Goal: Check status: Check status

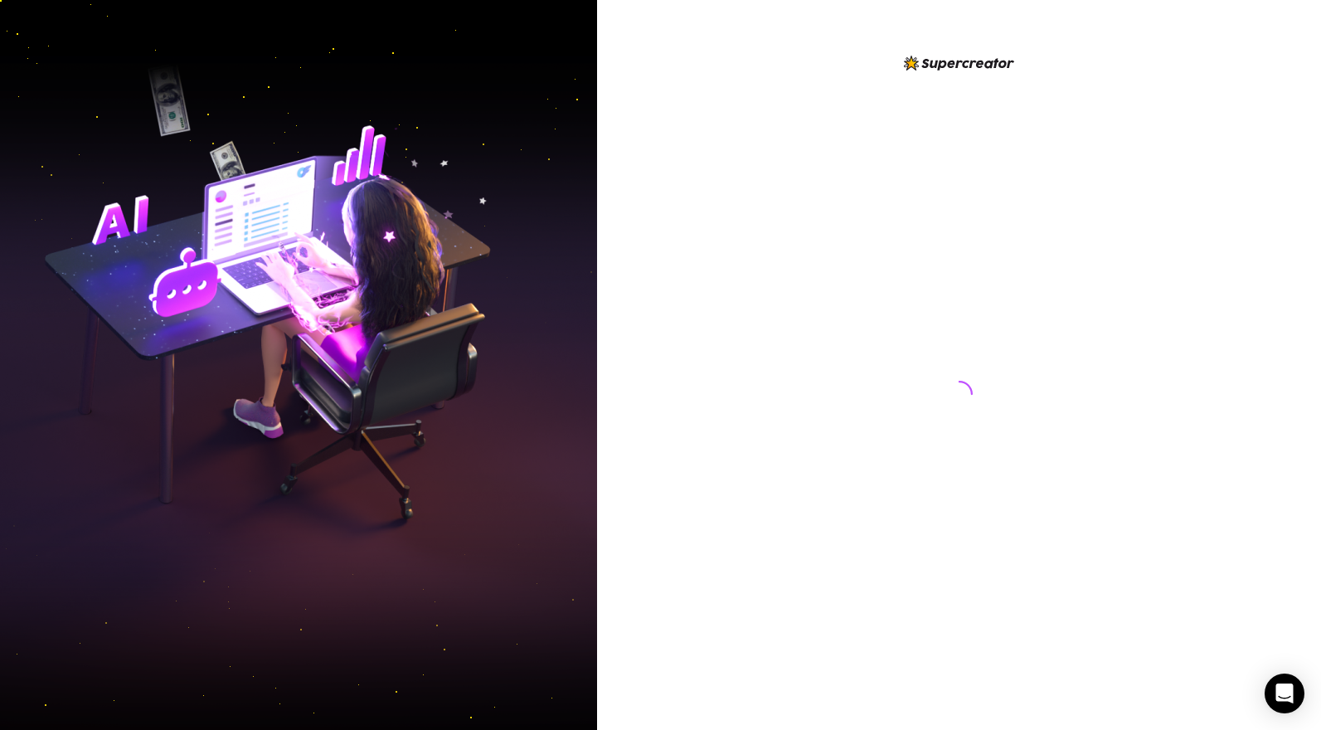
click at [802, 369] on div at bounding box center [959, 378] width 370 height 650
click at [784, 323] on div at bounding box center [959, 378] width 370 height 650
click at [773, 318] on div at bounding box center [959, 365] width 724 height 730
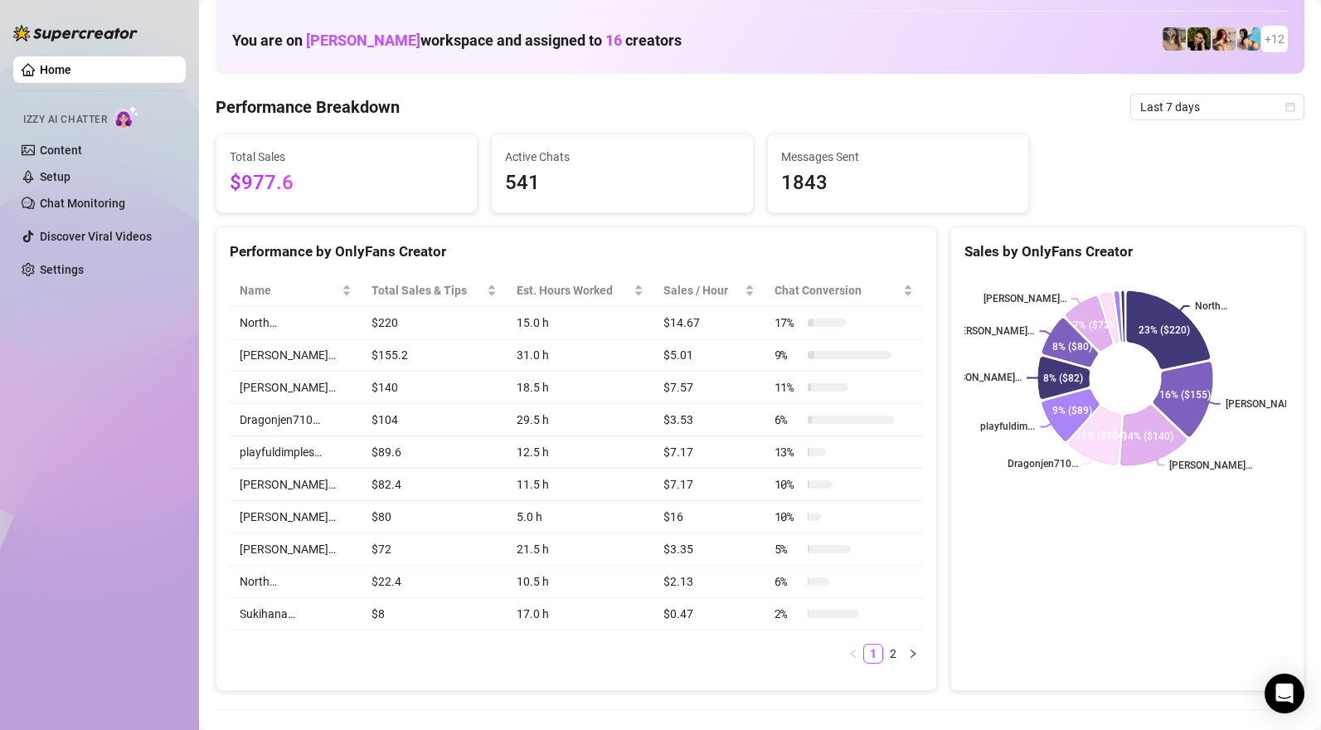
scroll to position [78, 0]
click at [1205, 102] on span "Last 7 days" at bounding box center [1217, 107] width 154 height 25
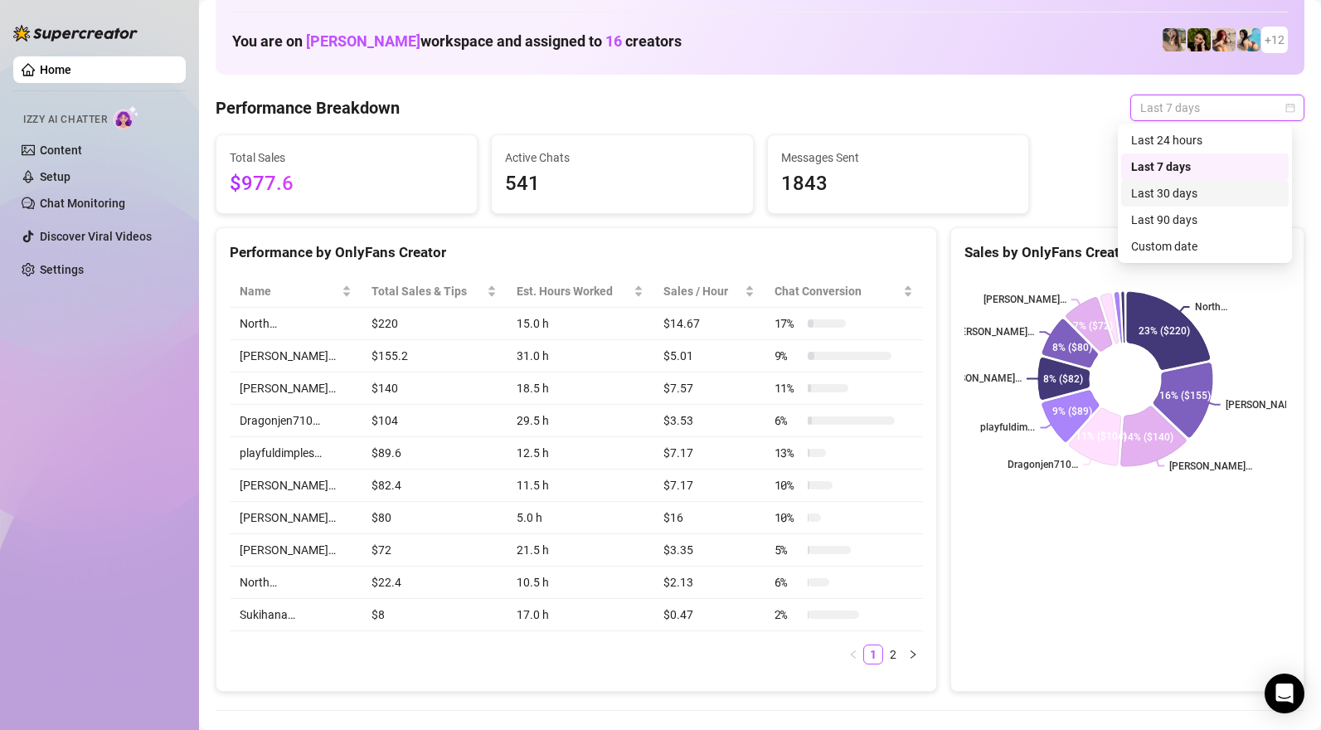
click at [1175, 194] on div "Last 30 days" at bounding box center [1205, 193] width 148 height 18
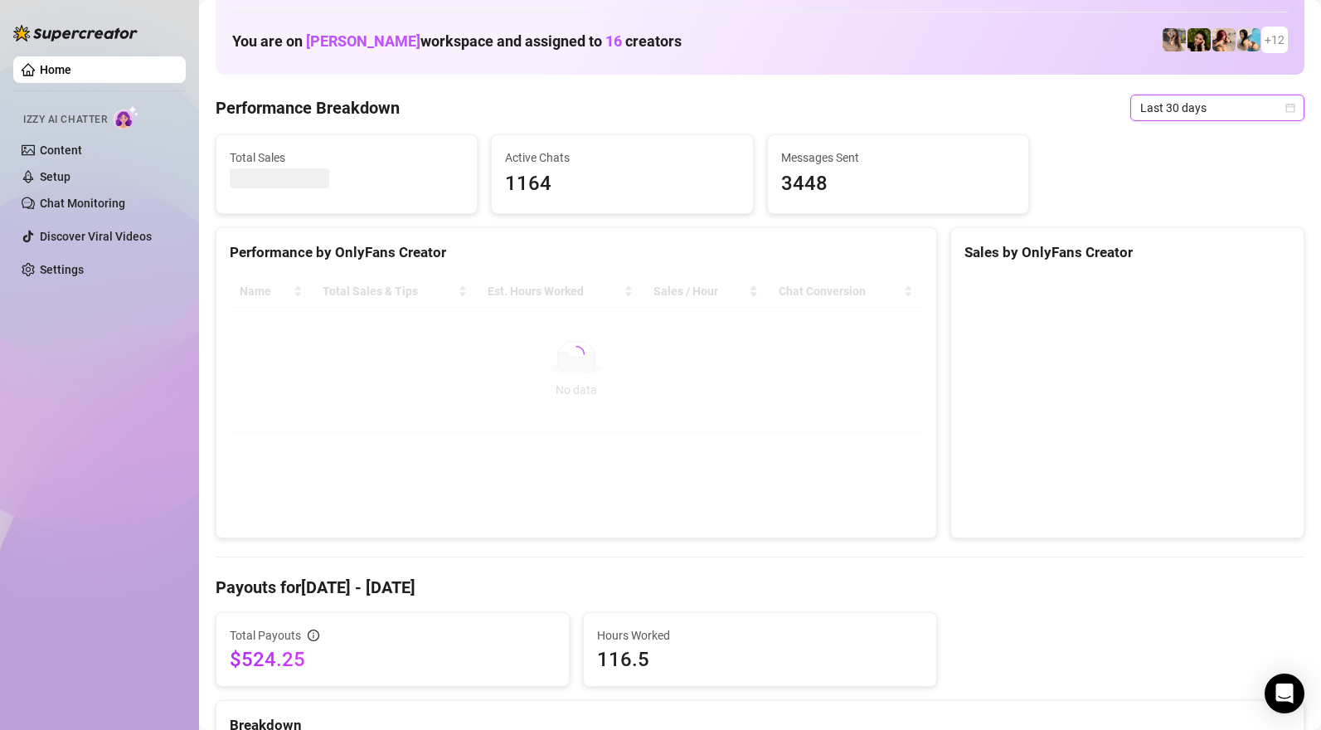
click at [1165, 101] on span "Last 30 days" at bounding box center [1217, 107] width 154 height 25
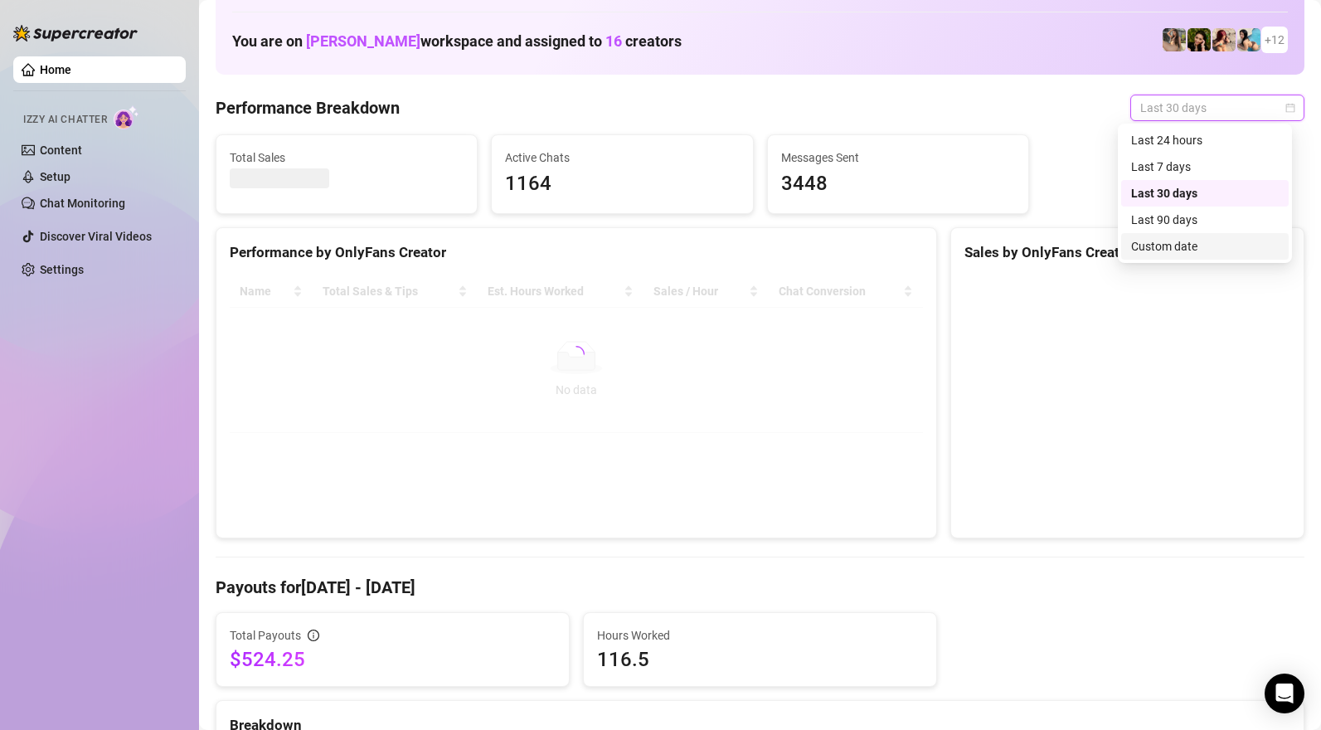
click at [1175, 250] on div "Custom date" at bounding box center [1205, 246] width 148 height 18
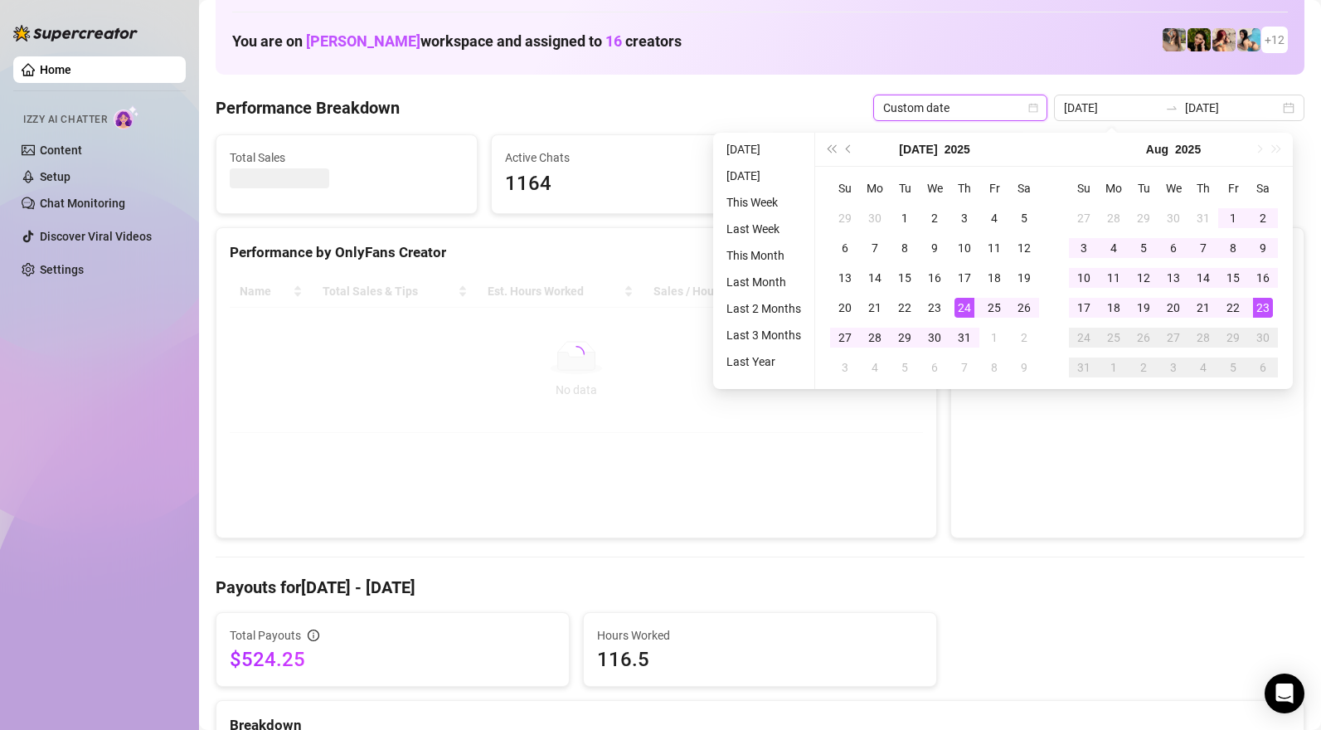
type input "[DATE]"
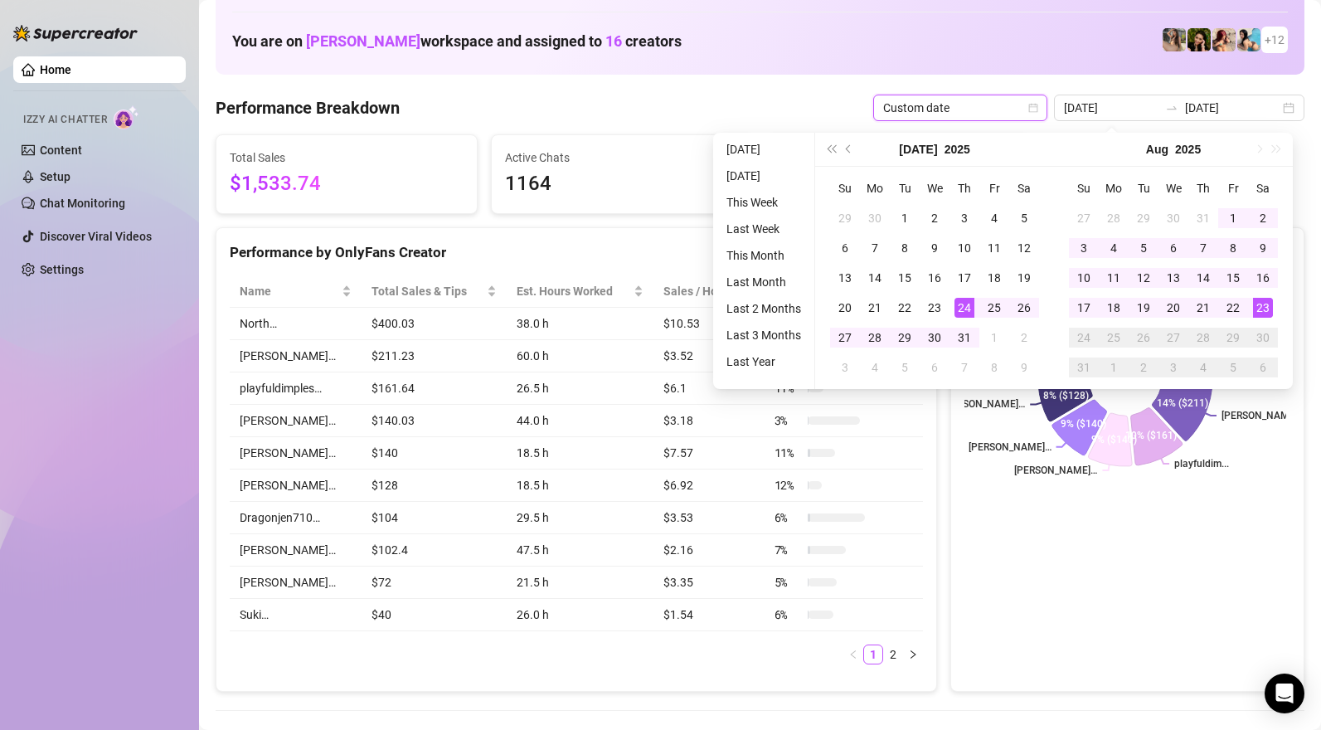
type input "[DATE]"
click at [1230, 215] on div "1" at bounding box center [1233, 218] width 20 height 20
type input "[DATE]"
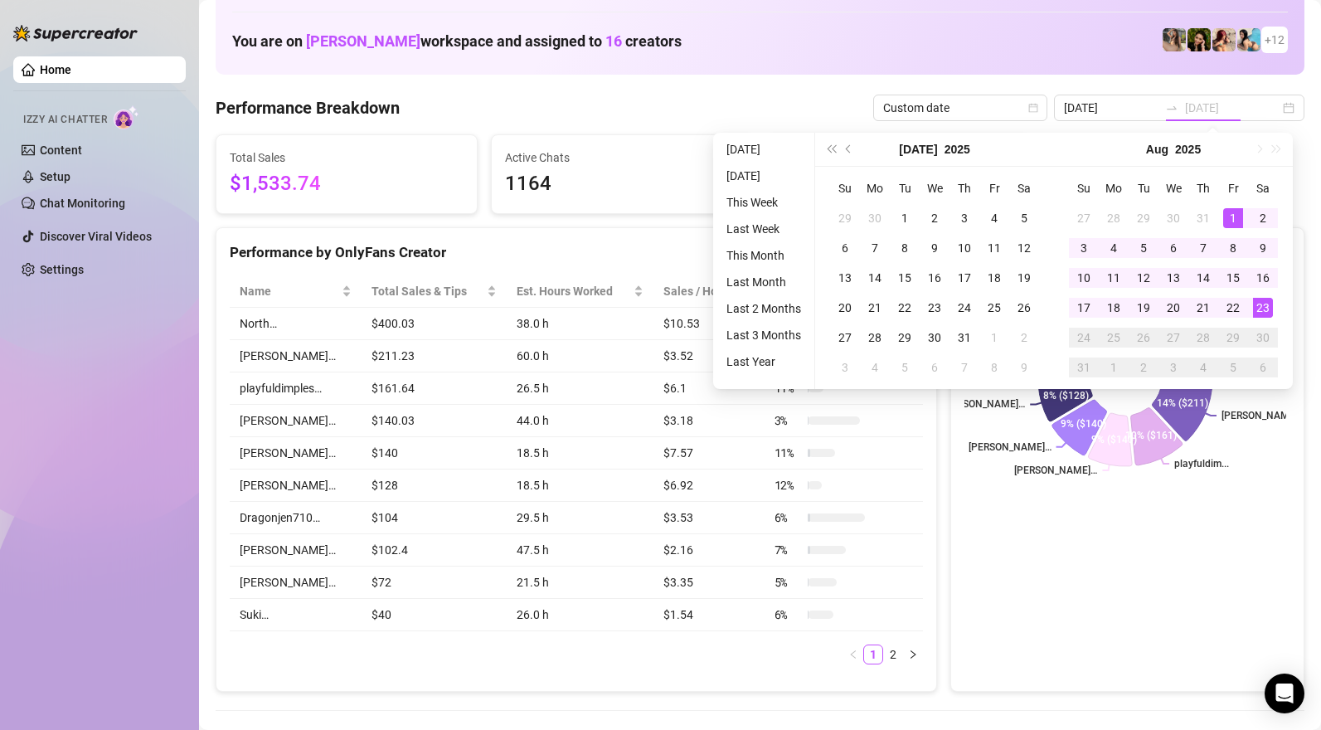
click at [1267, 308] on div "23" at bounding box center [1263, 308] width 20 height 20
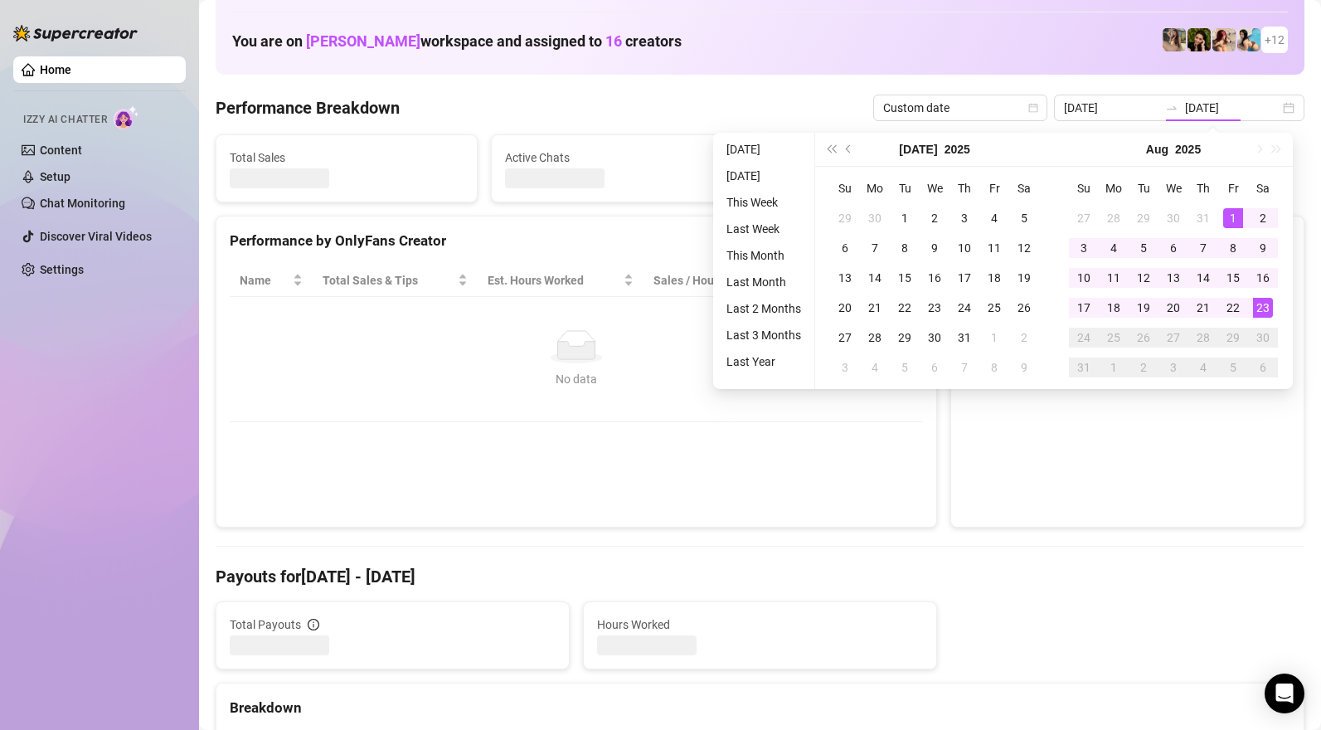
type input "[DATE]"
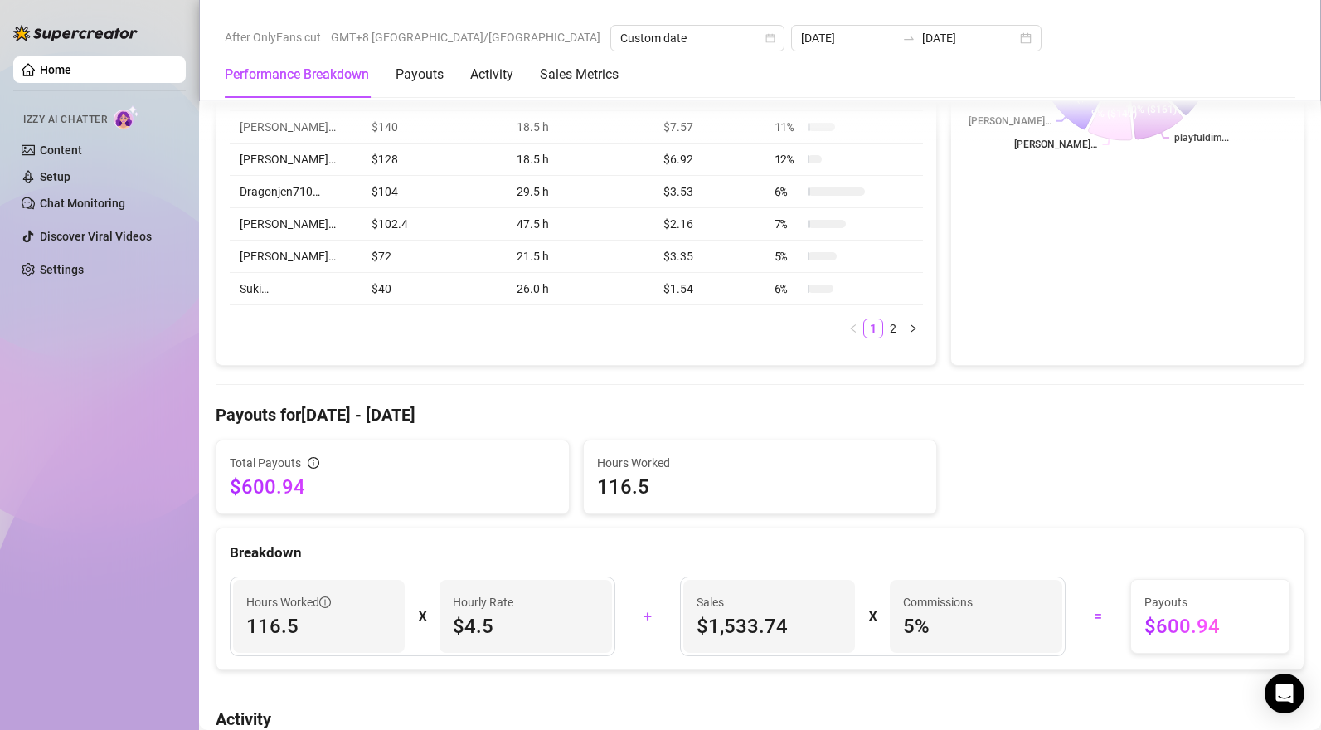
scroll to position [405, 0]
